Goal: Transaction & Acquisition: Purchase product/service

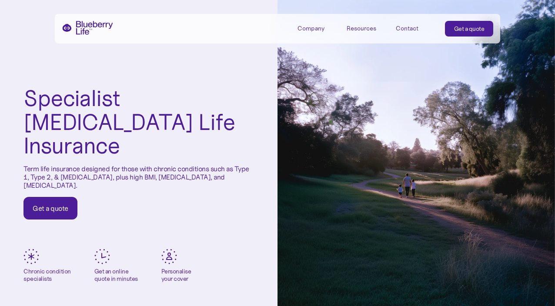
click at [465, 29] on div "Get a quote" at bounding box center [469, 28] width 30 height 9
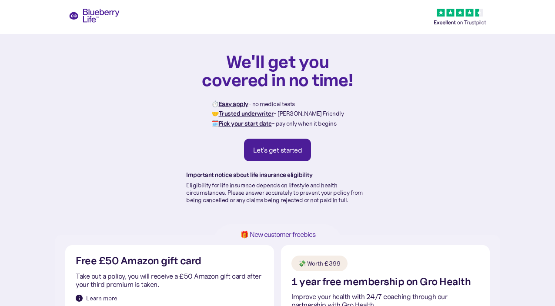
click at [301, 155] on link "Let's get started" at bounding box center [277, 150] width 67 height 23
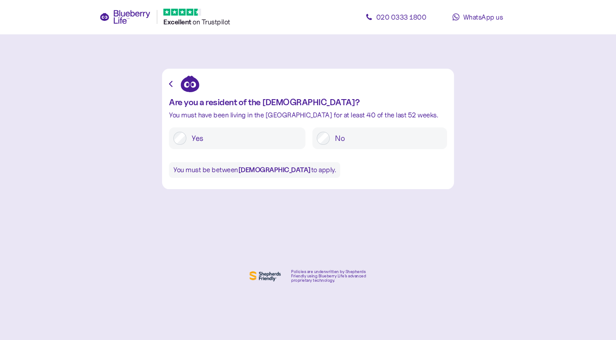
click at [251, 140] on label "Yes" at bounding box center [243, 138] width 115 height 13
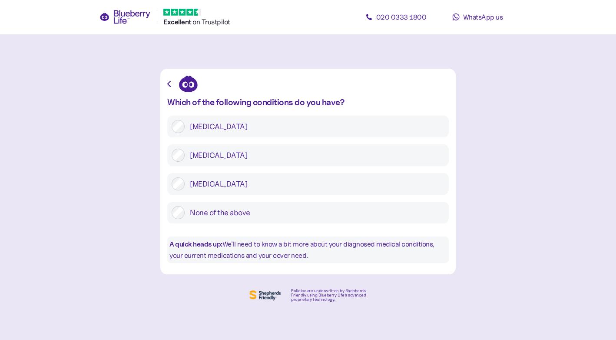
click at [206, 159] on label "Type 2 diabetes" at bounding box center [315, 155] width 260 height 13
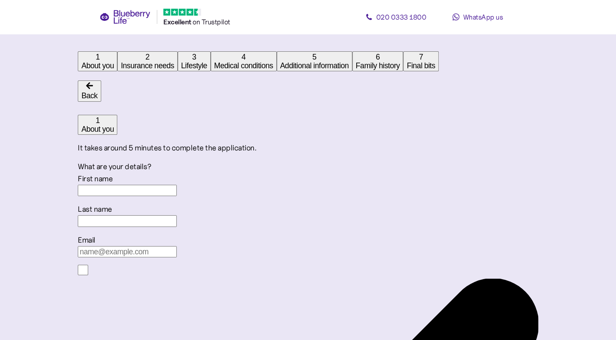
scroll to position [16, 0]
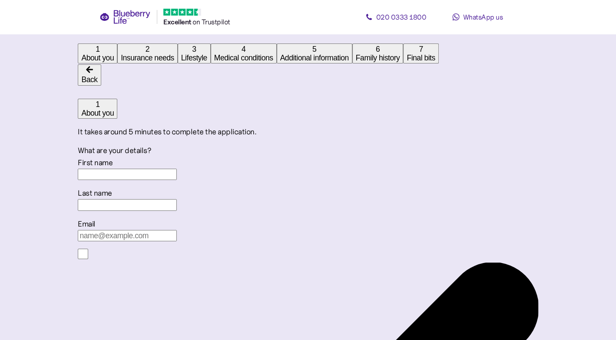
click at [177, 171] on input "First name" at bounding box center [127, 174] width 99 height 11
type input "Paul"
click at [177, 210] on input "Last name" at bounding box center [127, 204] width 99 height 11
paste input "Jones"
type input "Jones"
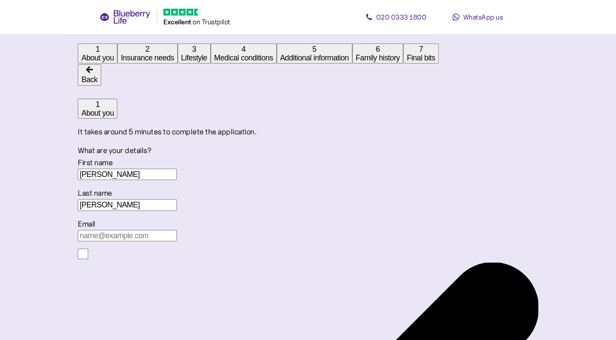
click at [177, 241] on input "Email" at bounding box center [127, 235] width 99 height 11
paste input "pajon884@aol.com"
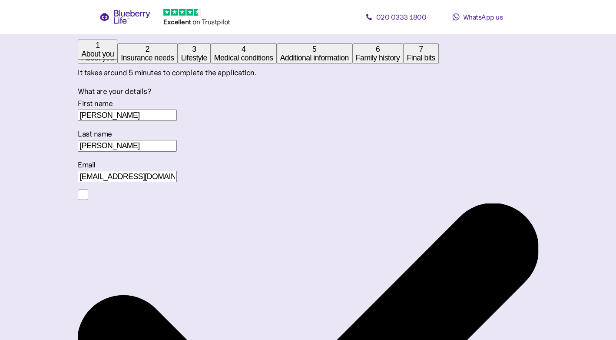
scroll to position [76, 0]
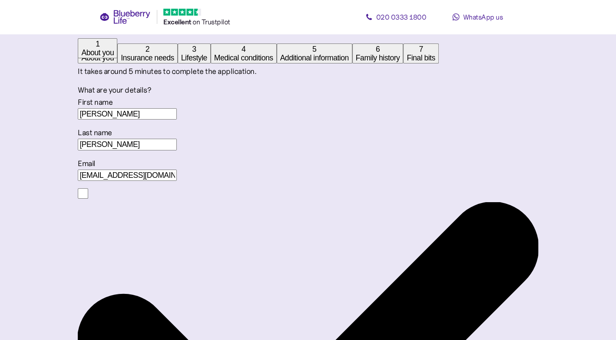
type input "pajon884@aol.com"
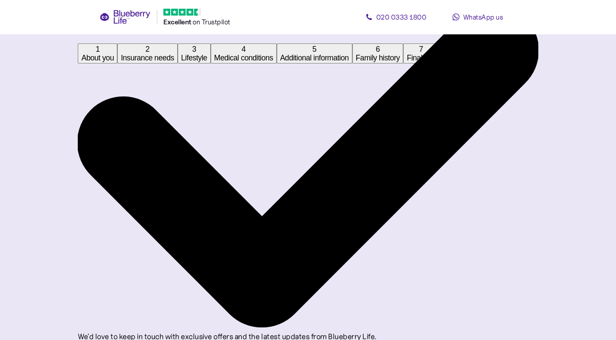
scroll to position [286, 0]
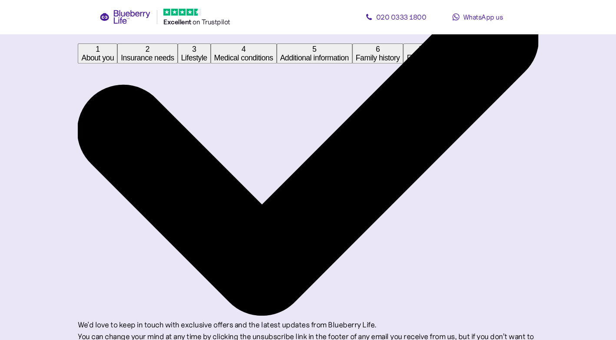
paste input "*******"
type input "*******"
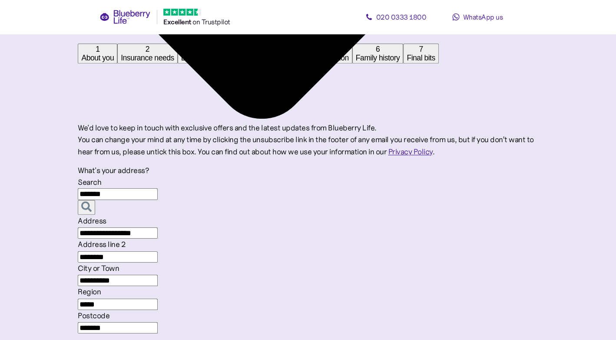
scroll to position [500, 0]
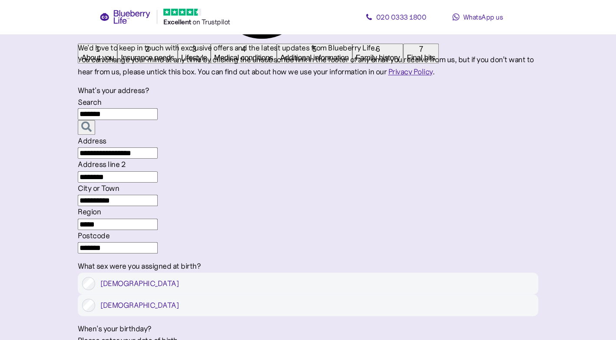
scroll to position [607, 0]
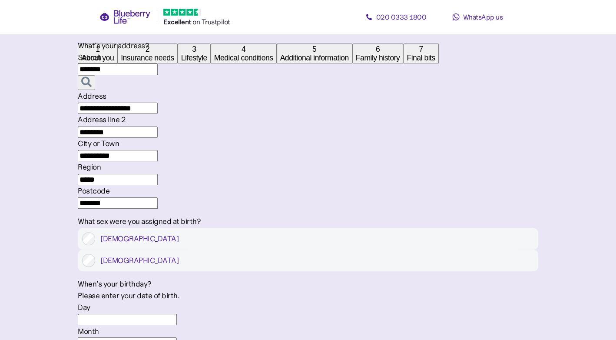
click at [177, 314] on input "Day" at bounding box center [127, 319] width 99 height 11
type input "24"
click at [177, 337] on input "Month" at bounding box center [127, 342] width 99 height 11
type input "12"
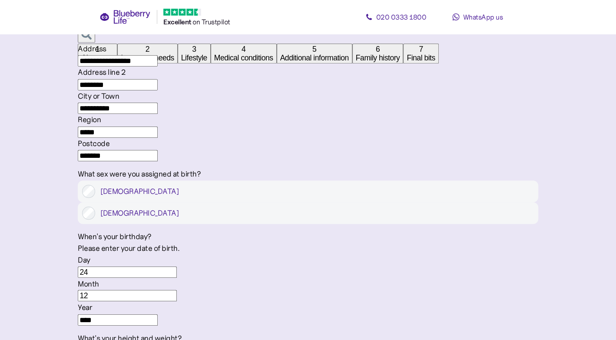
scroll to position [655, 0]
type input "****"
type input "15"
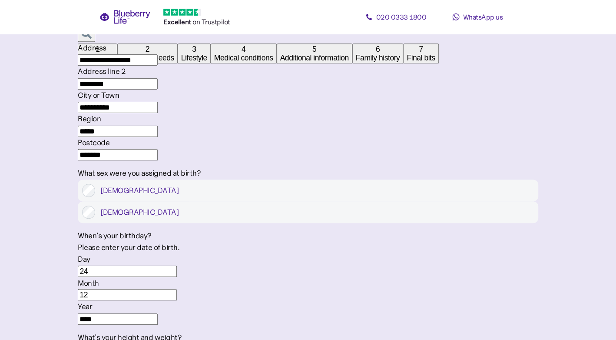
type input "0"
type input "6"
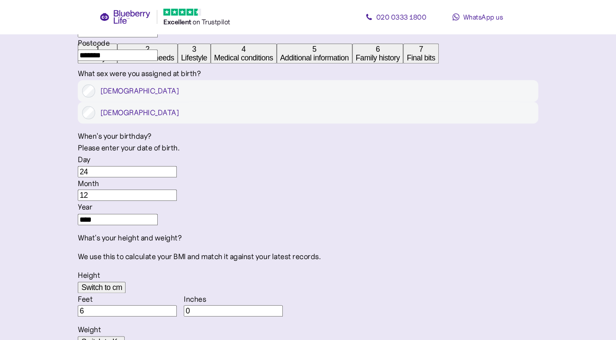
scroll to position [824, 0]
